Goal: Task Accomplishment & Management: Use online tool/utility

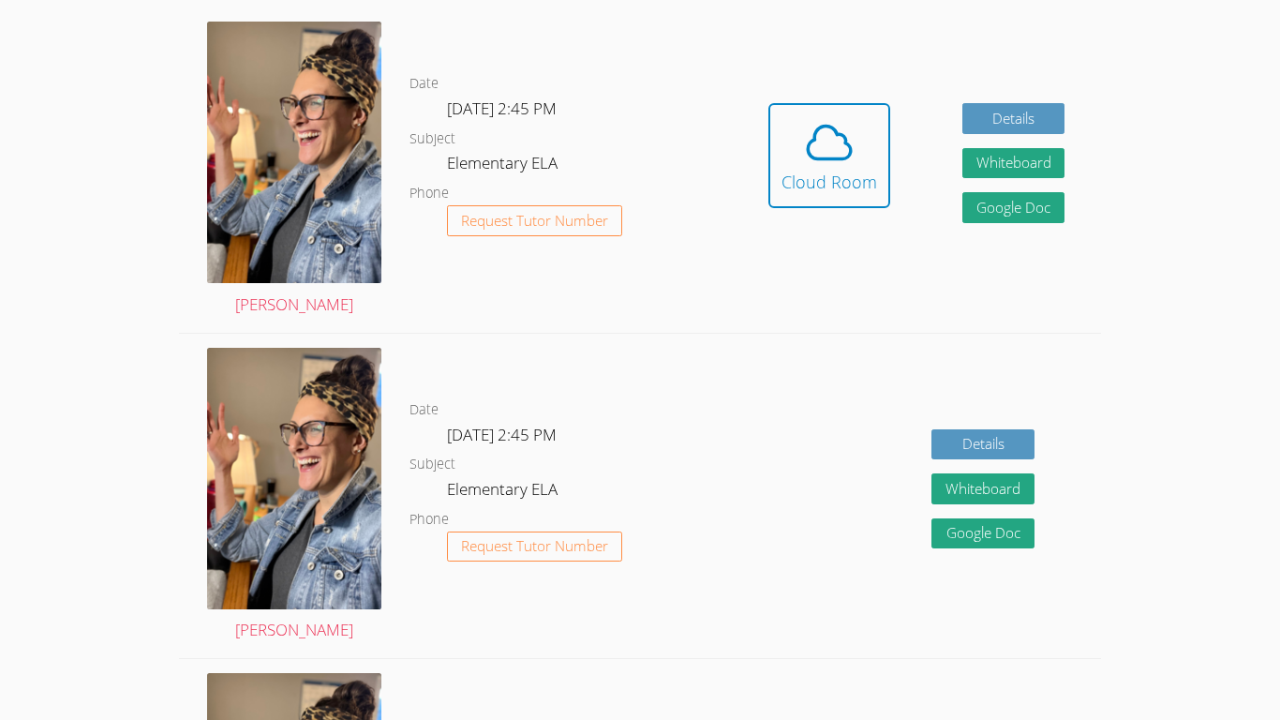
scroll to position [576, 0]
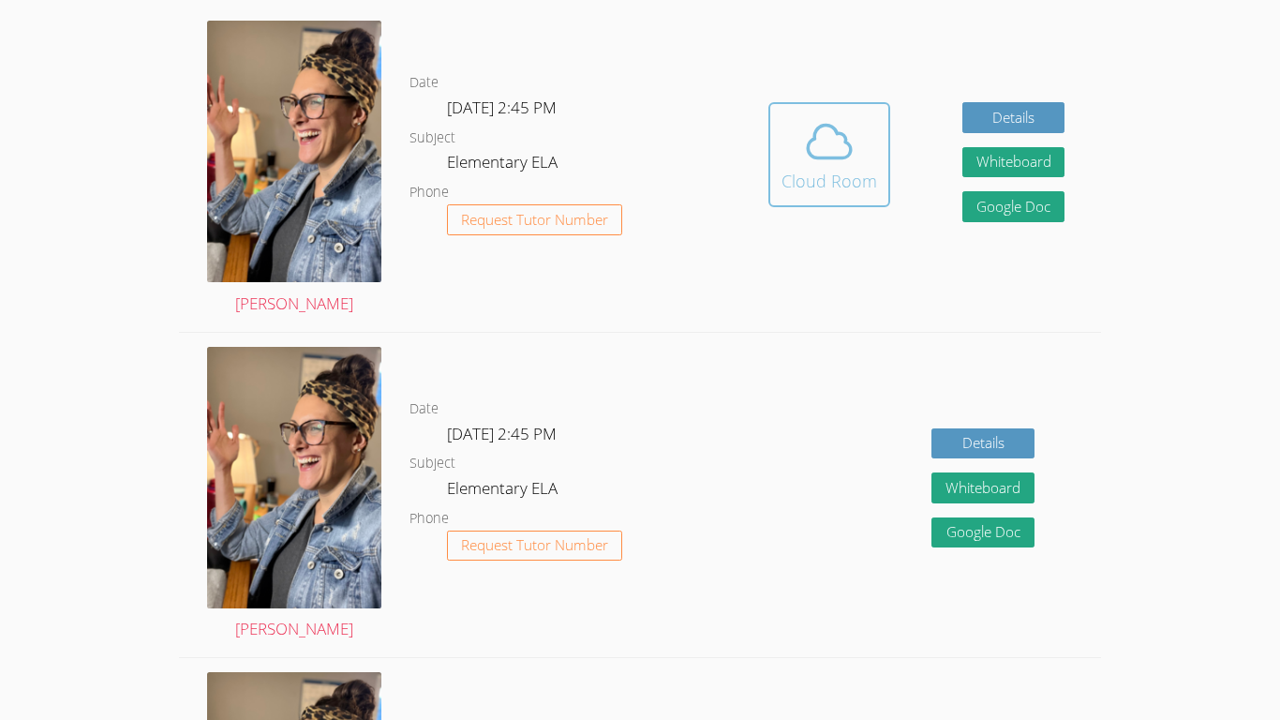
click at [804, 181] on div "Cloud Room" at bounding box center [829, 181] width 96 height 26
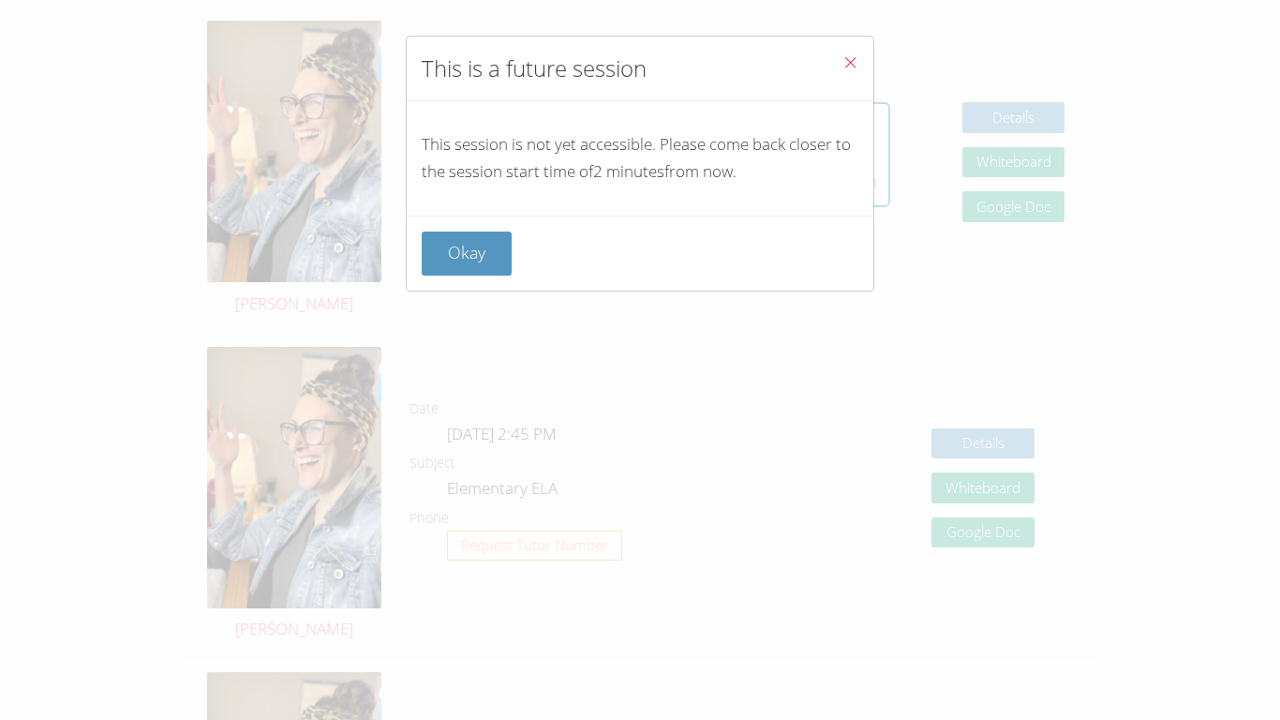
click at [850, 56] on icon "Close" at bounding box center [850, 62] width 16 height 16
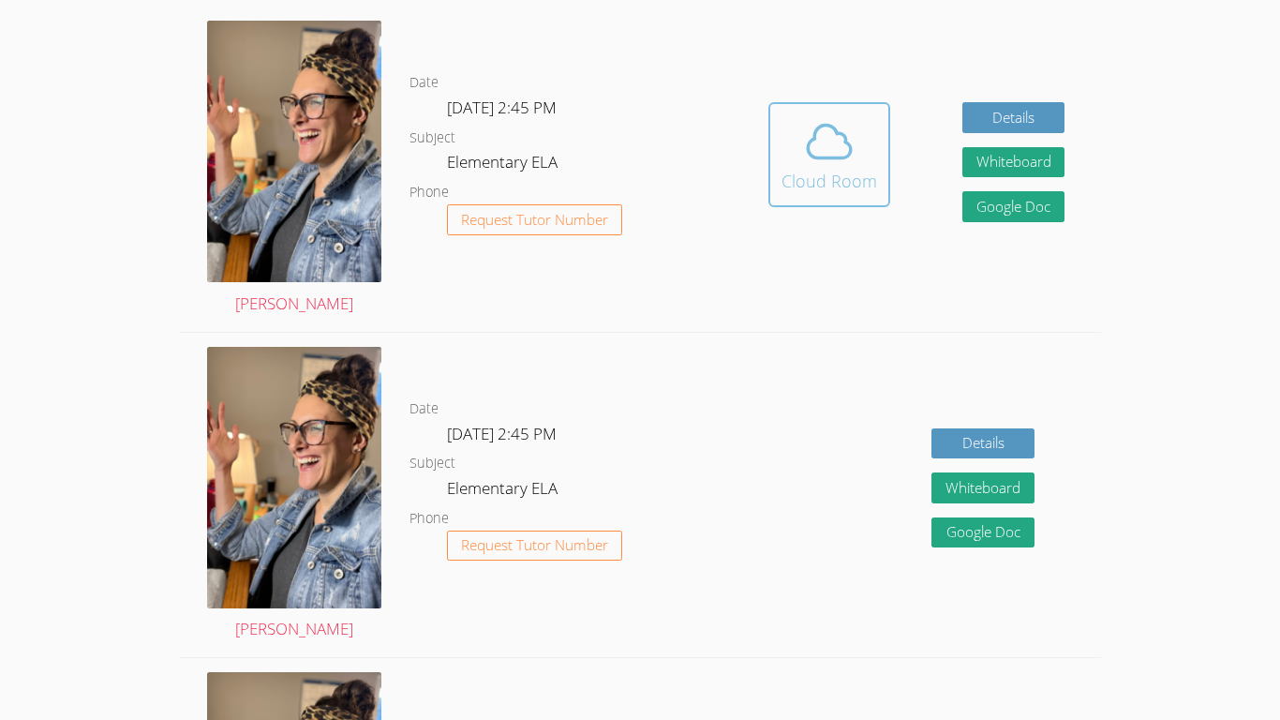
click at [840, 132] on icon at bounding box center [829, 142] width 43 height 33
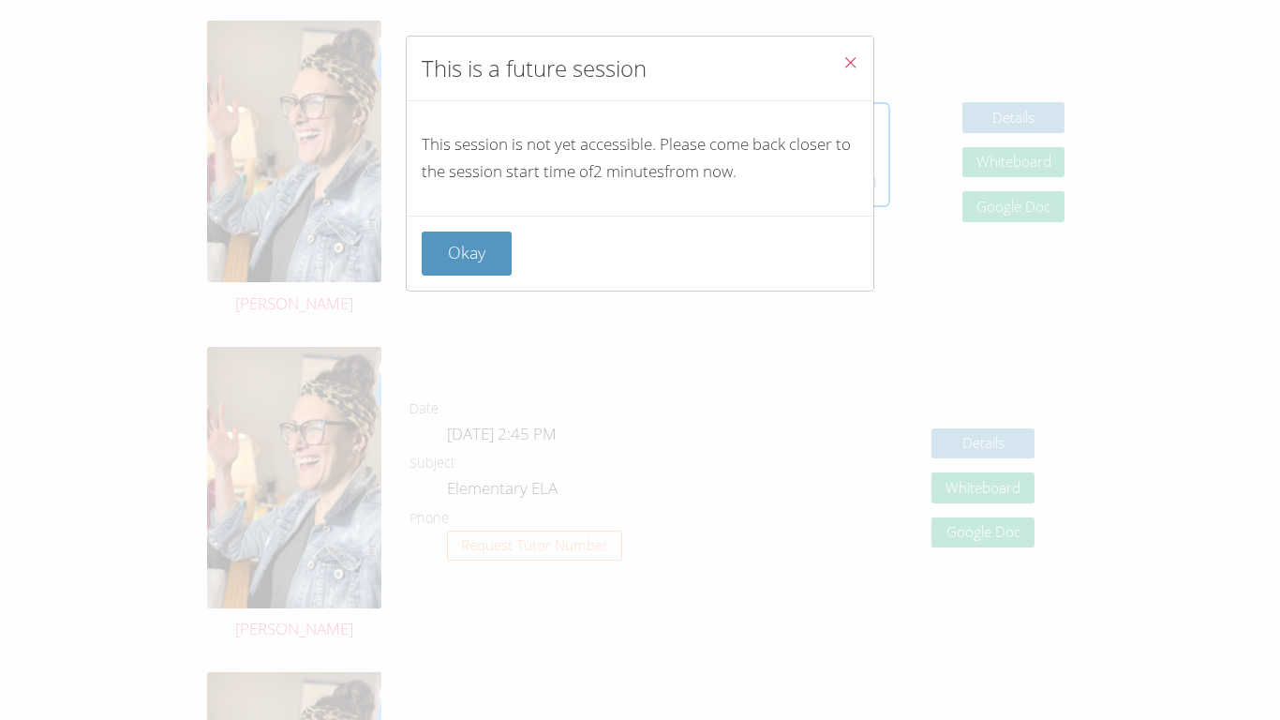
click at [651, 247] on div "Okay" at bounding box center [640, 253] width 437 height 44
click at [454, 261] on button "Okay" at bounding box center [467, 253] width 90 height 44
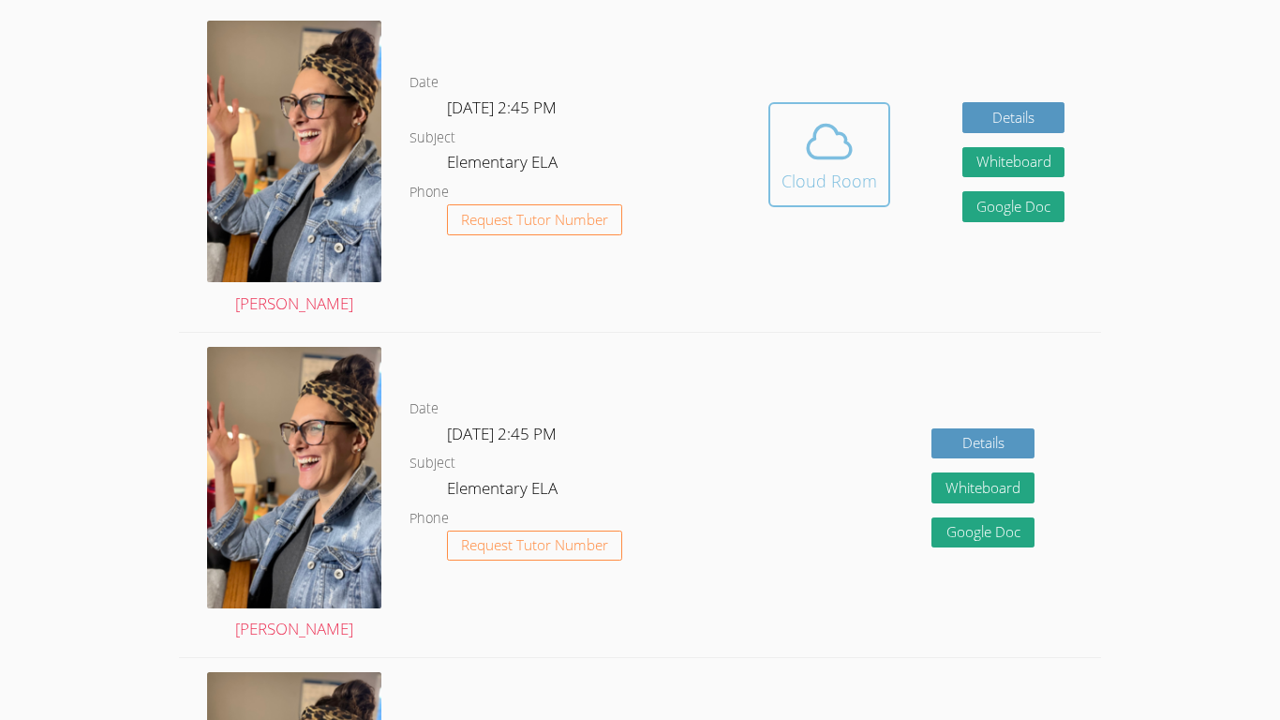
click at [807, 141] on icon at bounding box center [829, 141] width 52 height 52
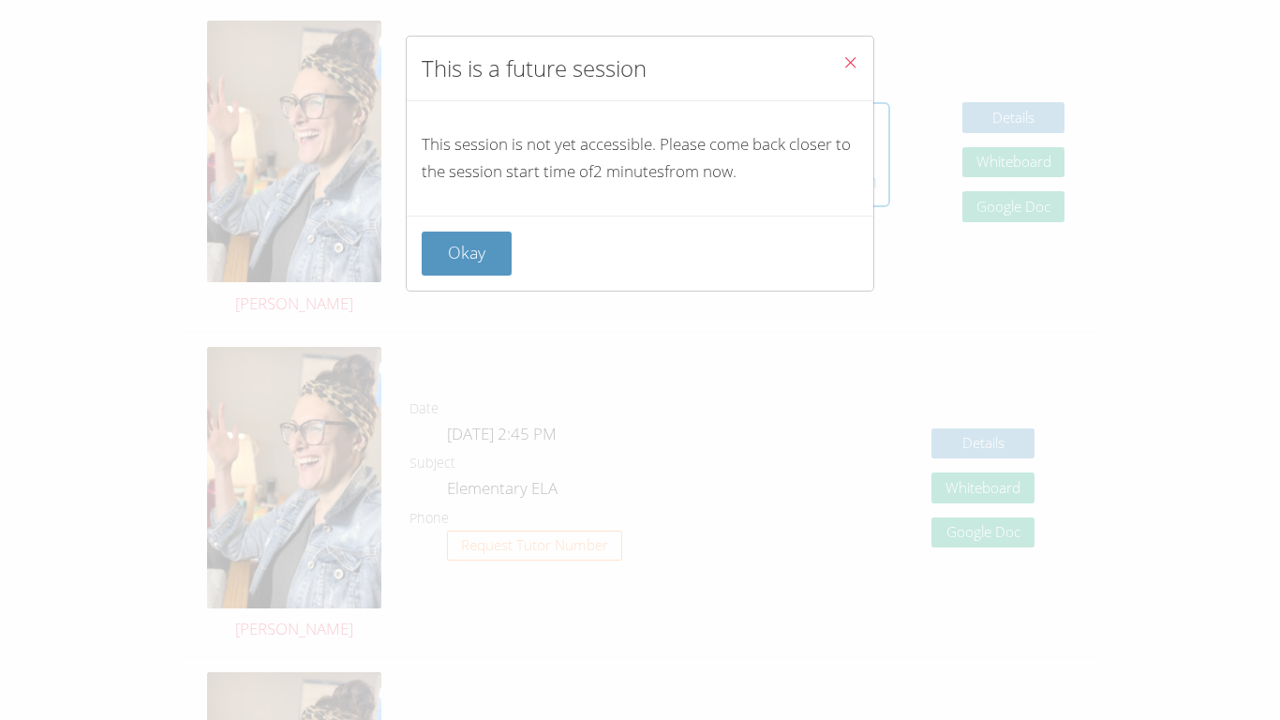
click at [848, 57] on icon "Close" at bounding box center [850, 62] width 16 height 16
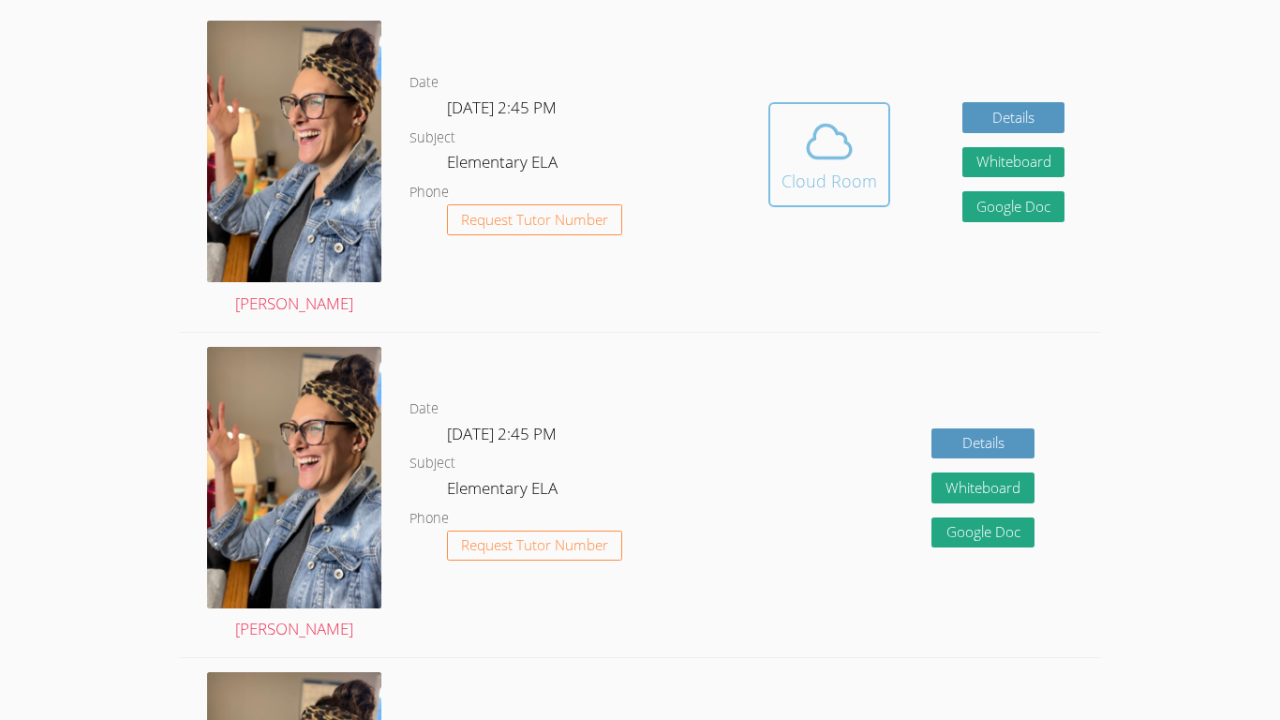
click at [817, 119] on icon at bounding box center [829, 141] width 52 height 52
click at [796, 177] on div "Cloud Room" at bounding box center [829, 181] width 96 height 26
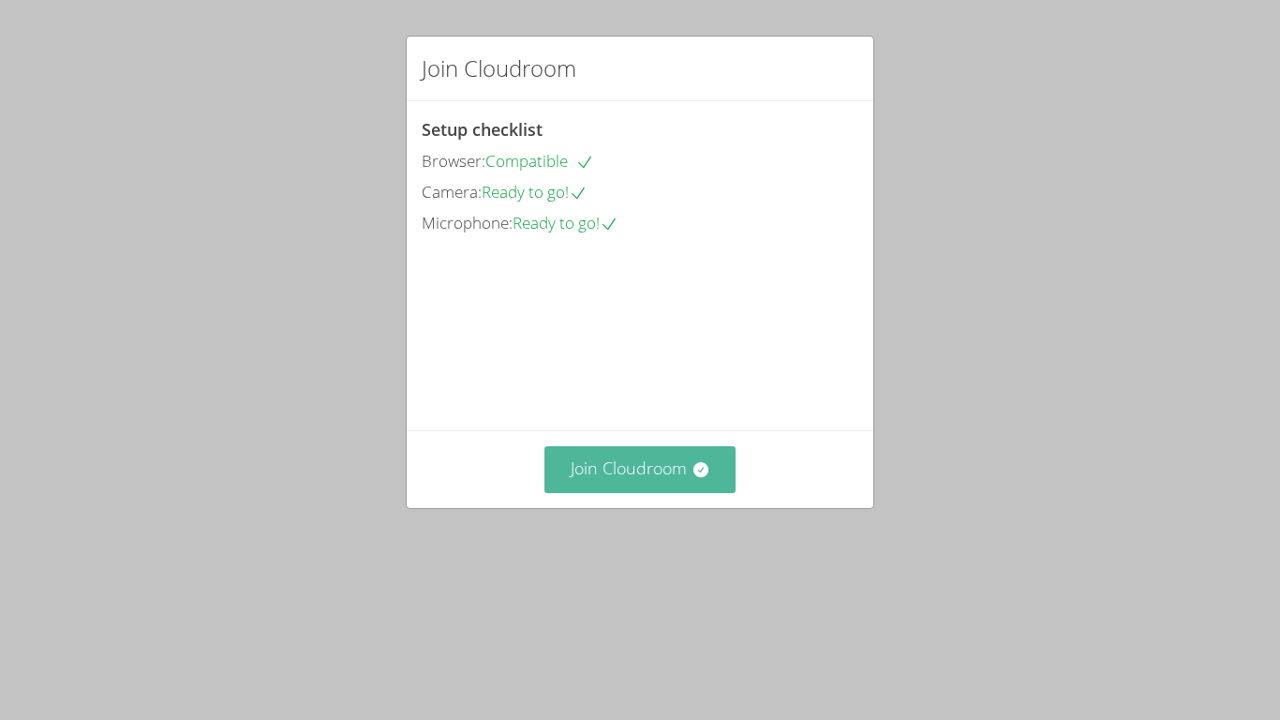
click at [594, 492] on button "Join Cloudroom" at bounding box center [640, 469] width 192 height 46
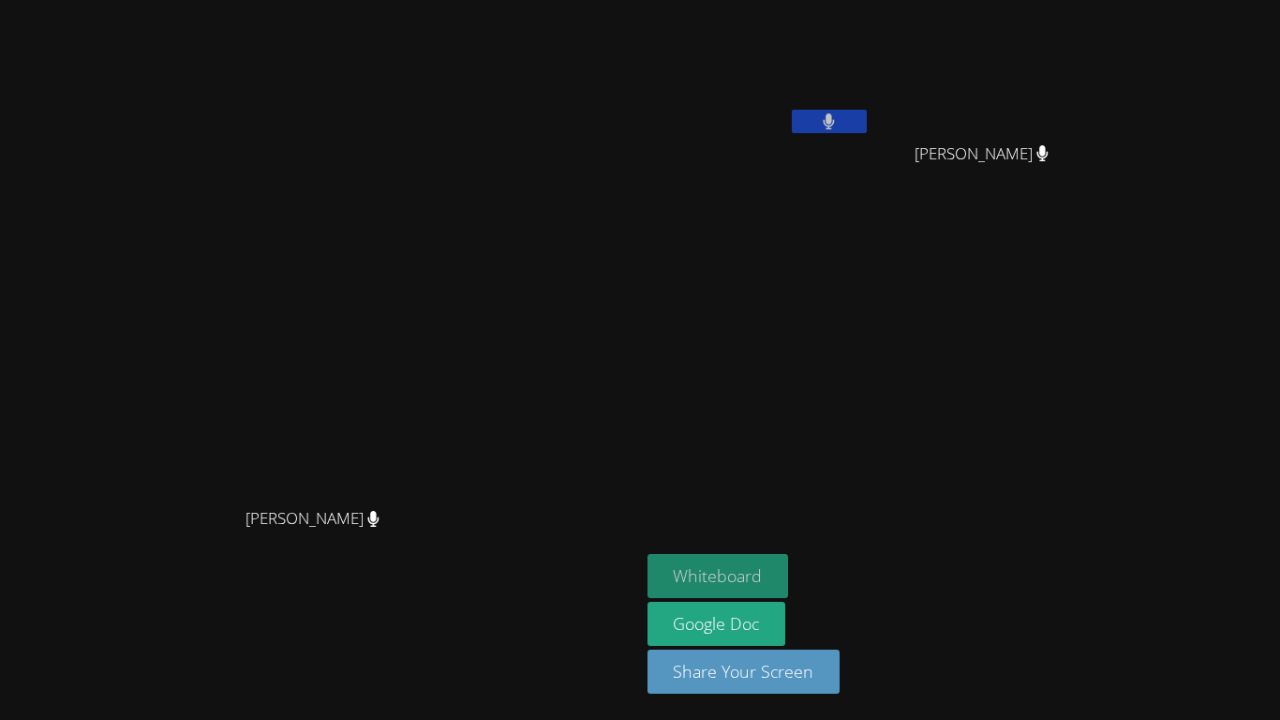
click at [789, 572] on button "Whiteboard" at bounding box center [717, 576] width 141 height 44
